Goal: Transaction & Acquisition: Register for event/course

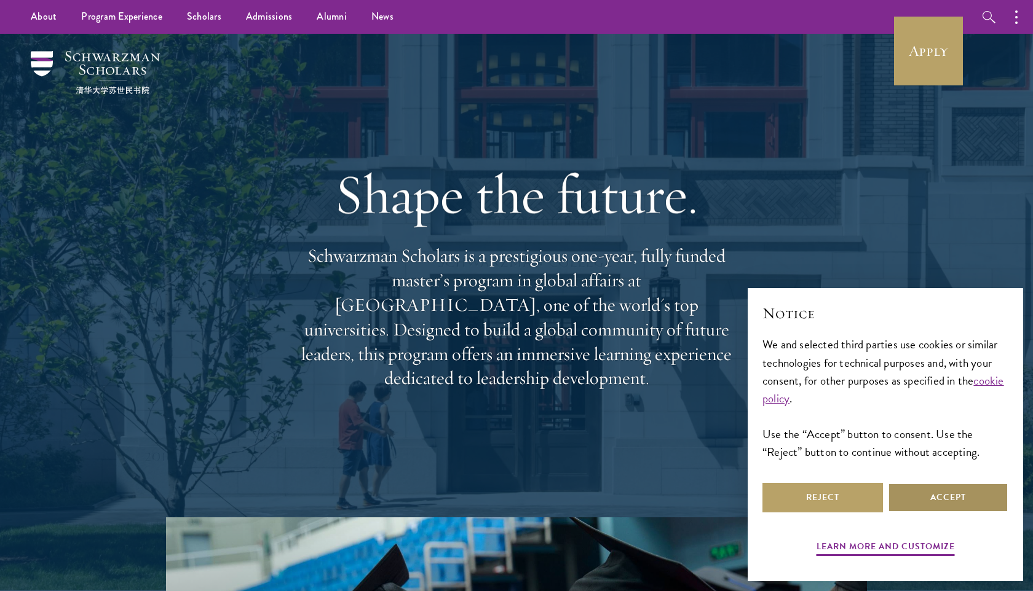
click at [960, 502] on button "Accept" at bounding box center [948, 498] width 120 height 30
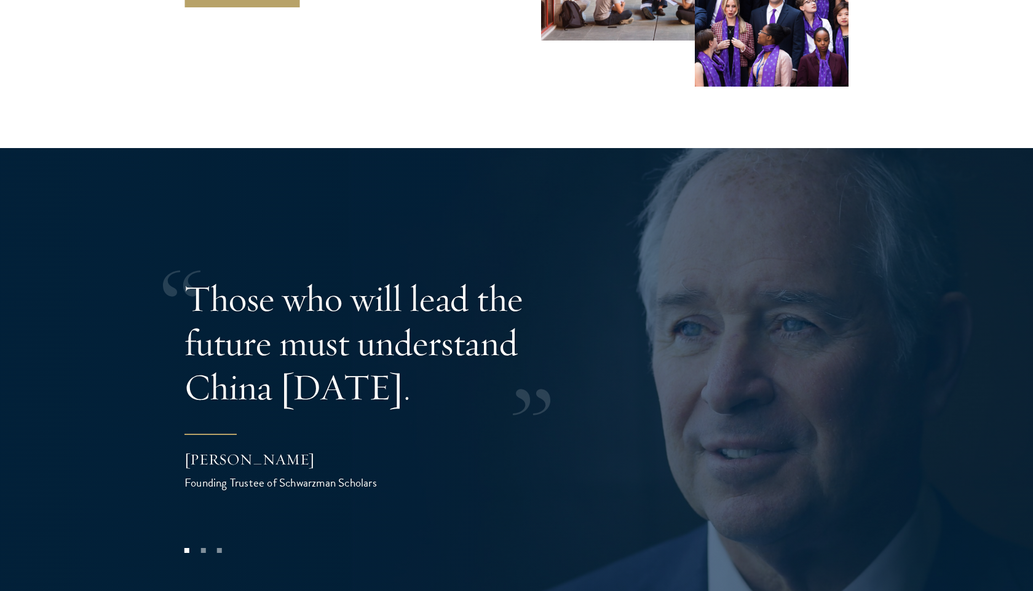
scroll to position [2408, 0]
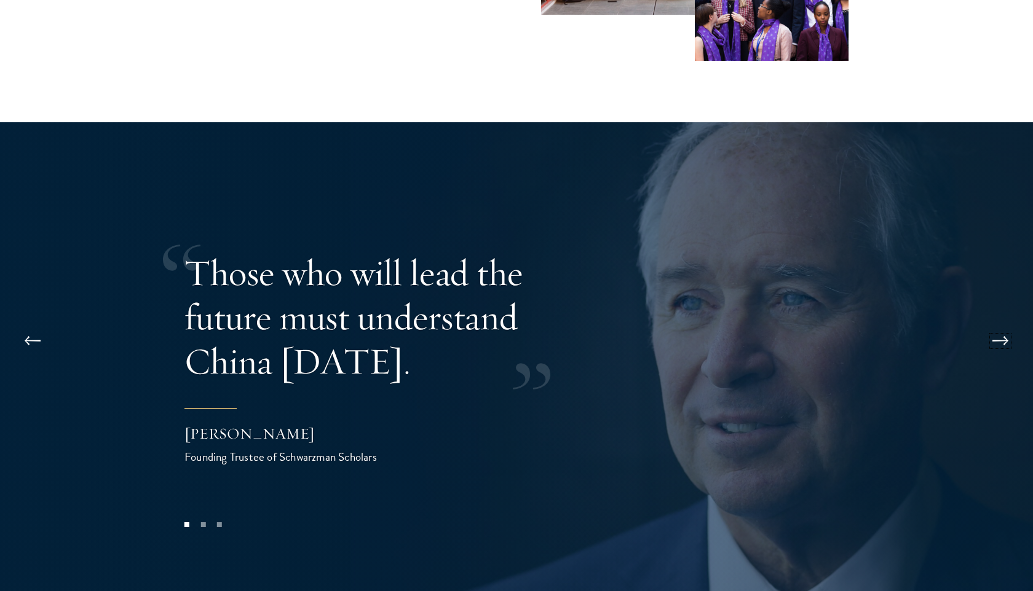
click at [1006, 324] on button at bounding box center [1000, 341] width 41 height 34
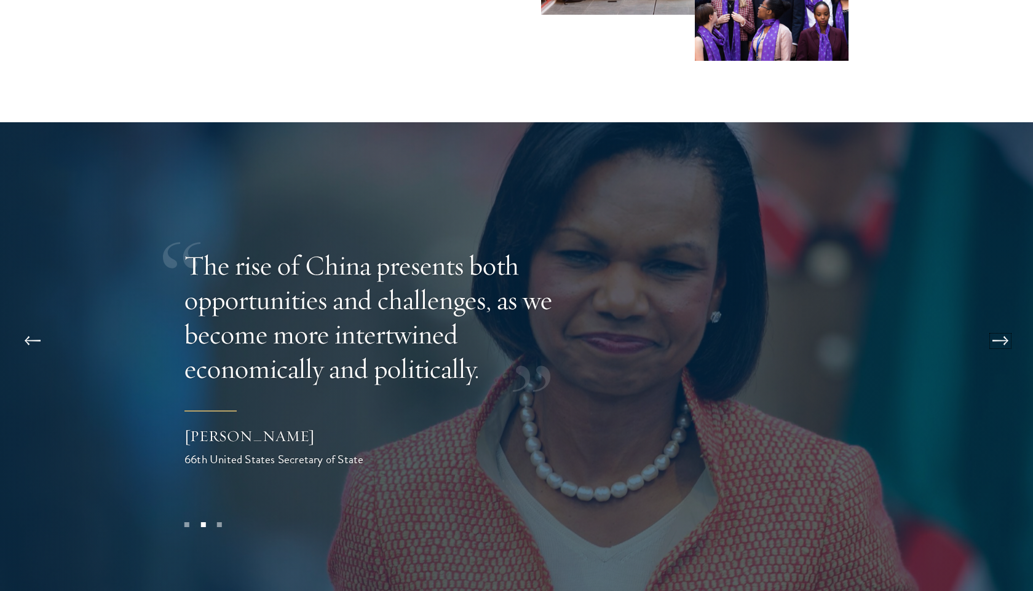
click at [1006, 324] on button at bounding box center [1000, 341] width 41 height 34
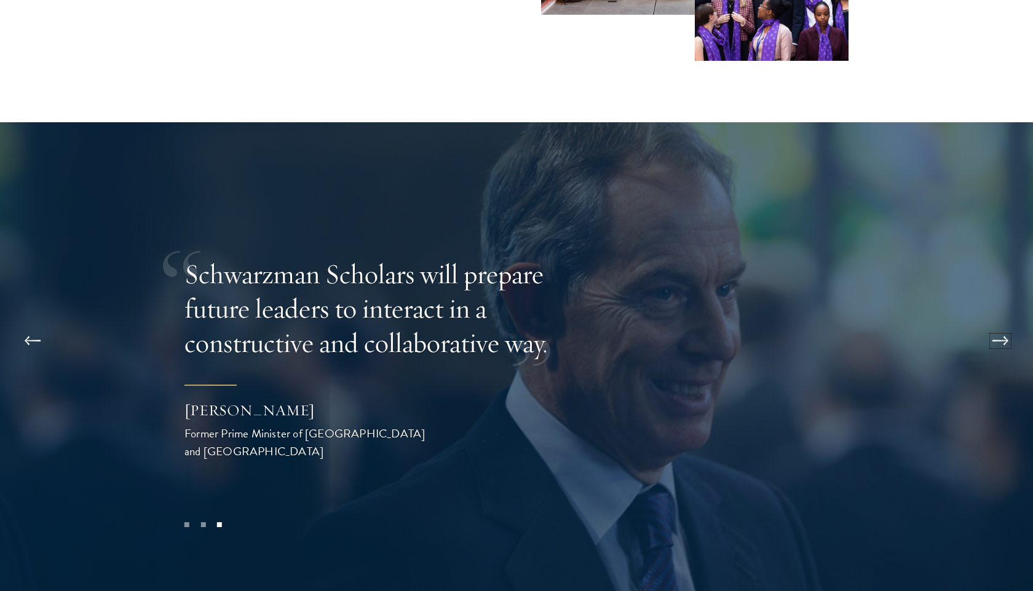
click at [1006, 324] on button at bounding box center [1000, 341] width 41 height 34
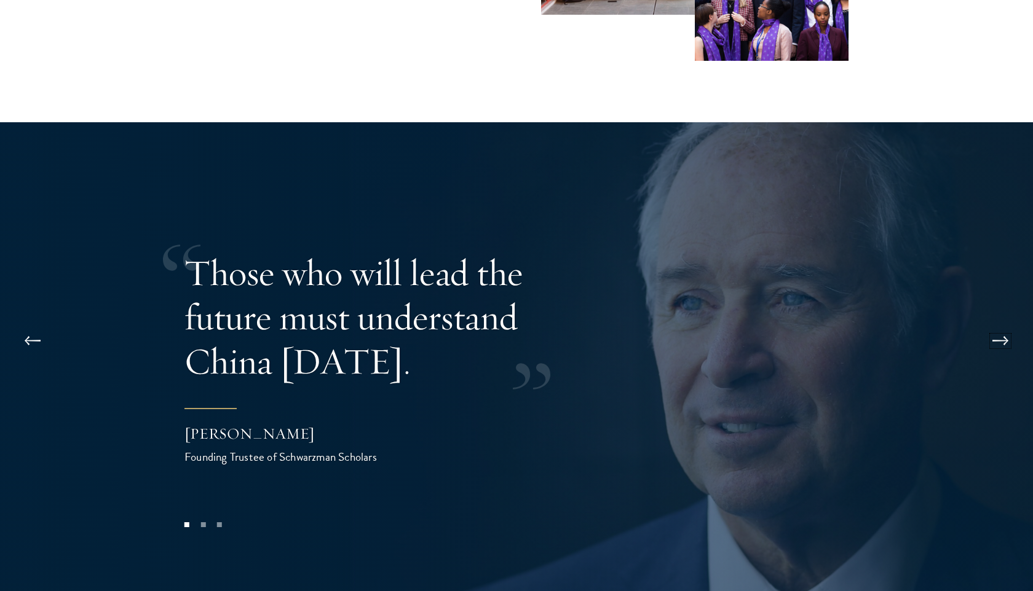
click at [1006, 324] on button at bounding box center [1000, 341] width 41 height 34
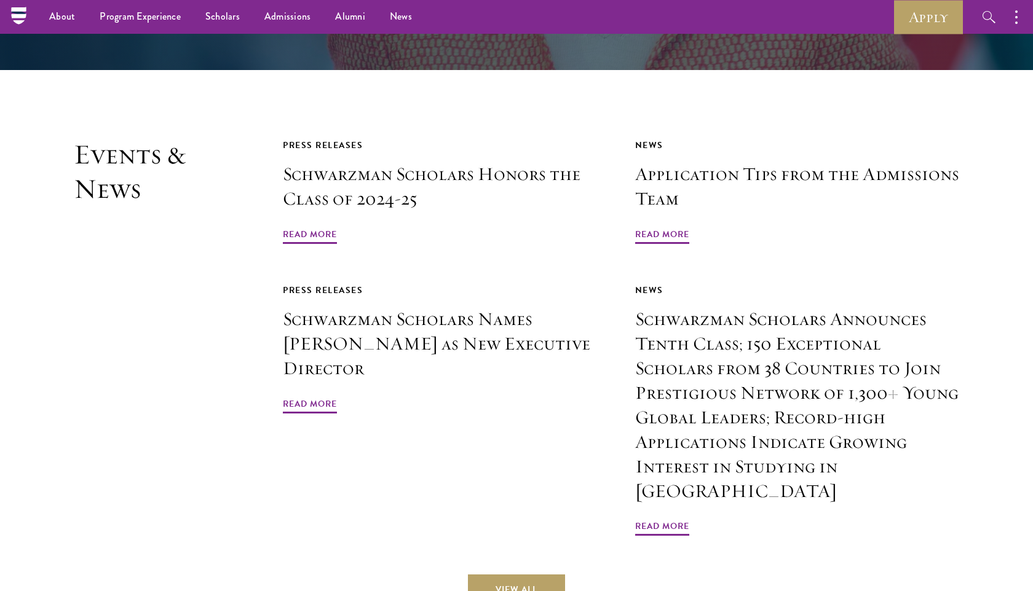
scroll to position [2919, 0]
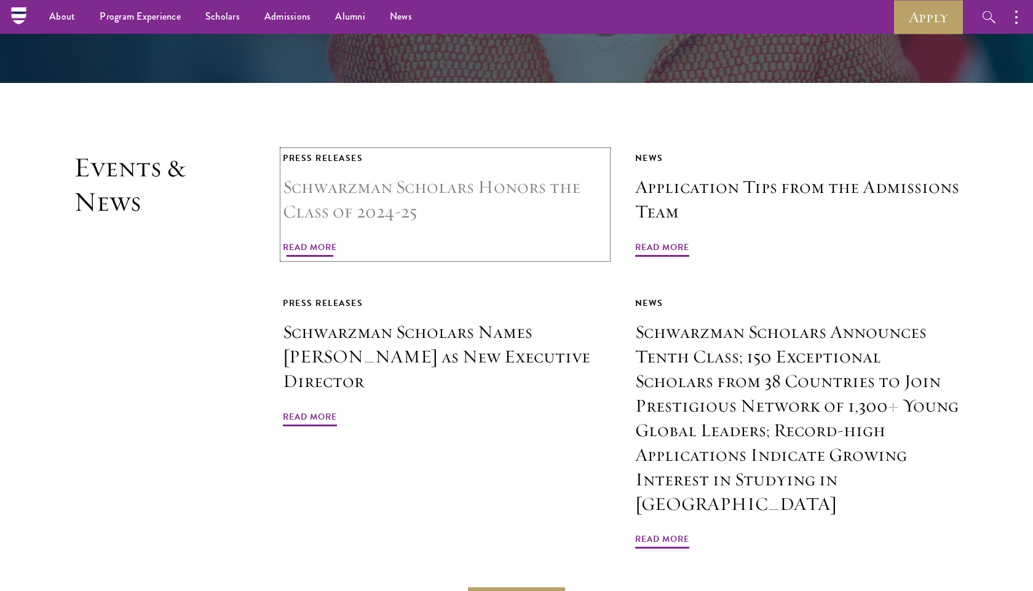
click at [307, 240] on span "Read More" at bounding box center [310, 249] width 54 height 19
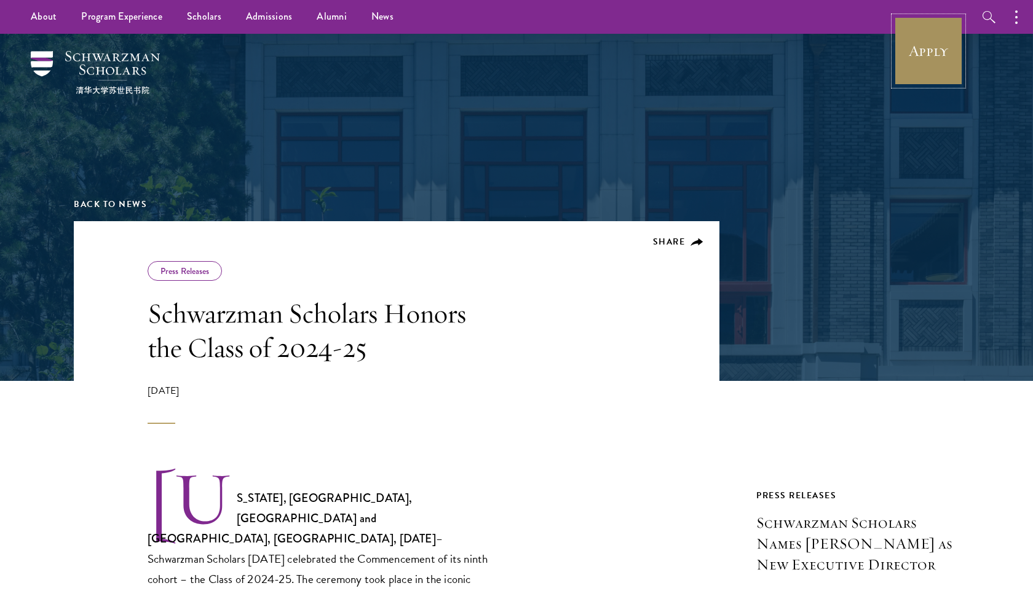
click at [937, 57] on link "Apply" at bounding box center [928, 51] width 69 height 69
